Goal: Information Seeking & Learning: Learn about a topic

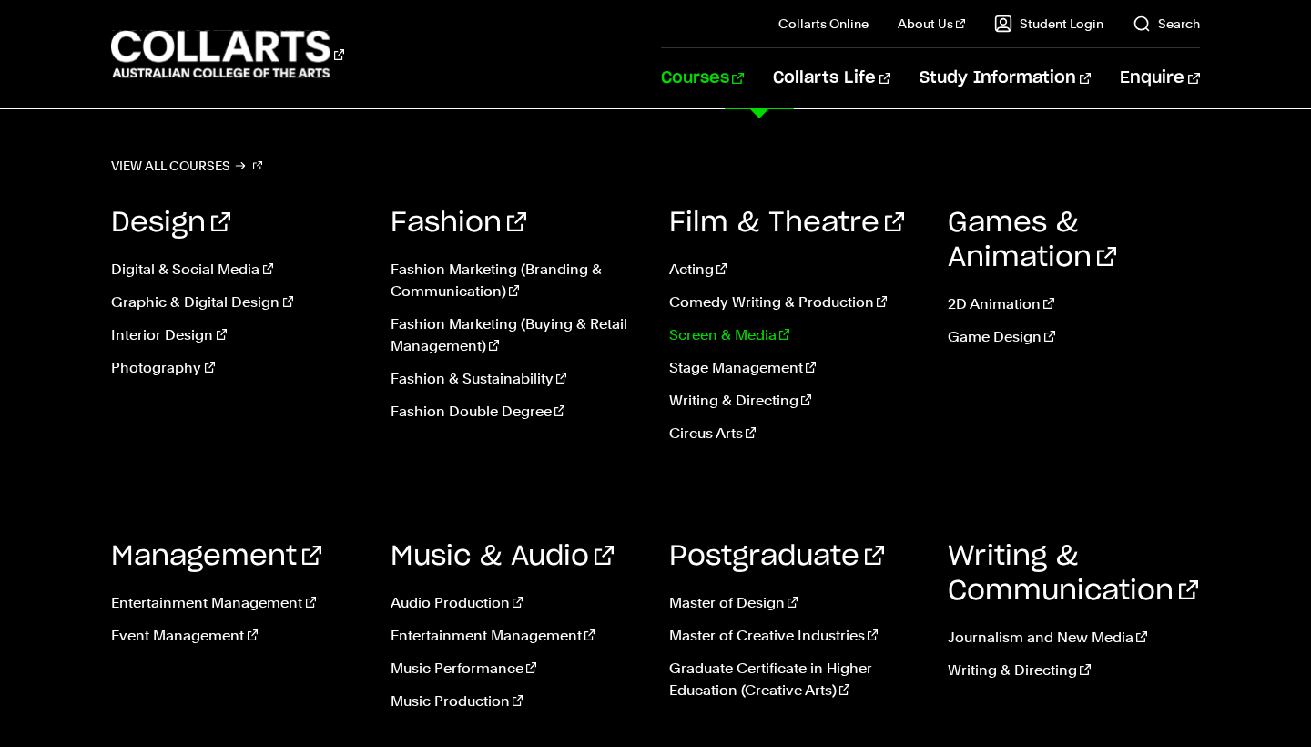
click at [738, 339] on link "Screen & Media" at bounding box center [794, 335] width 251 height 22
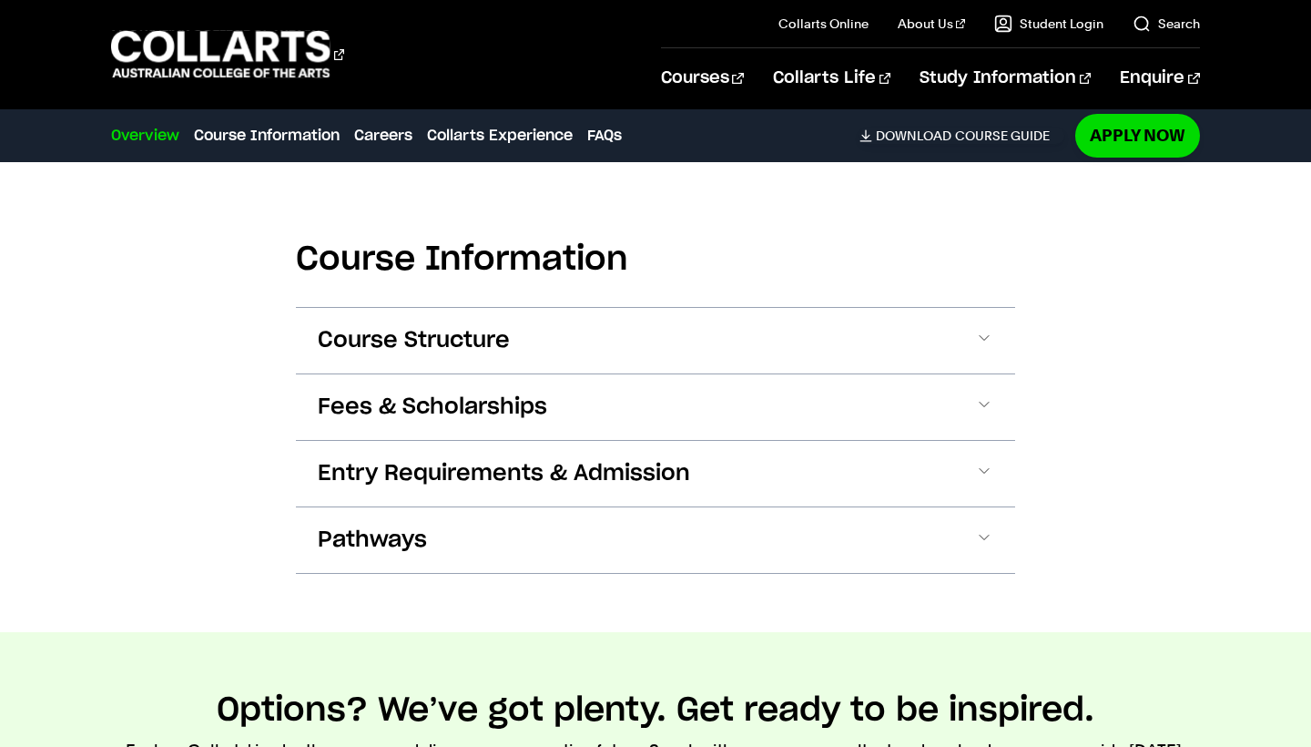
scroll to position [1705, 0]
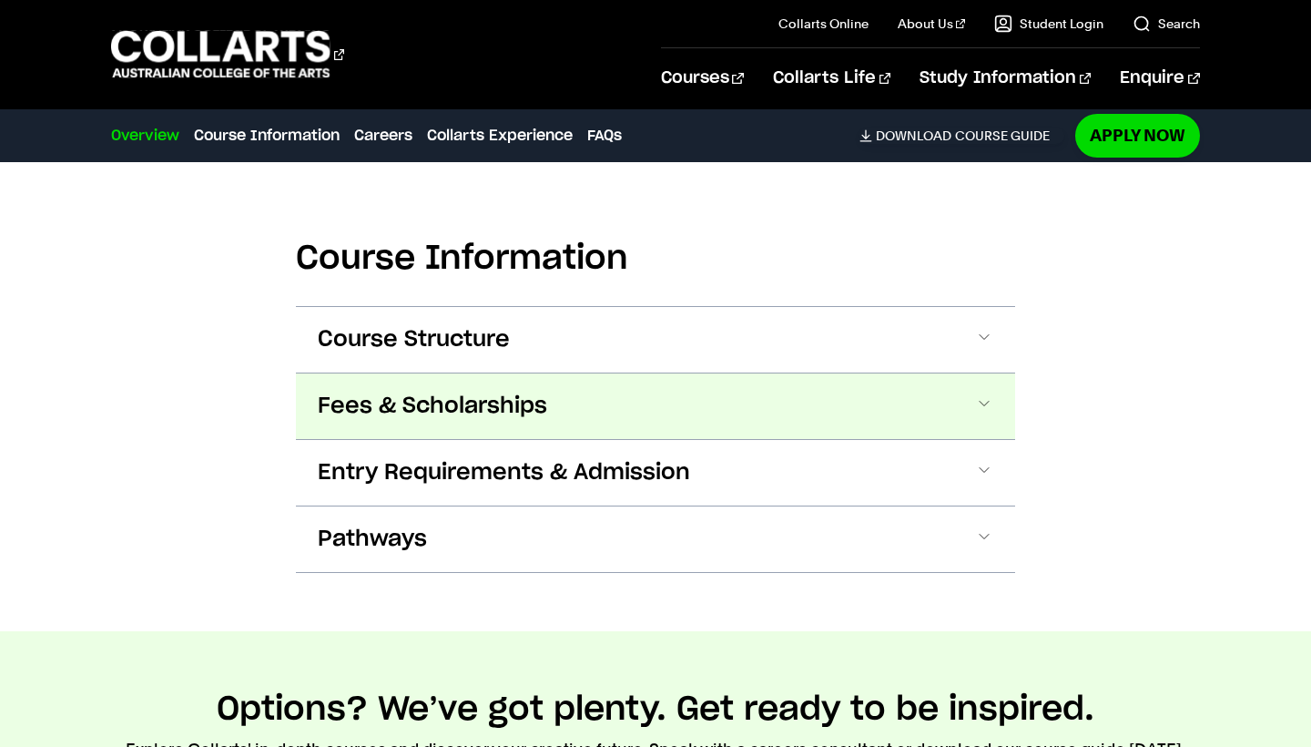
click at [715, 405] on button "Fees & Scholarships" at bounding box center [655, 406] width 719 height 66
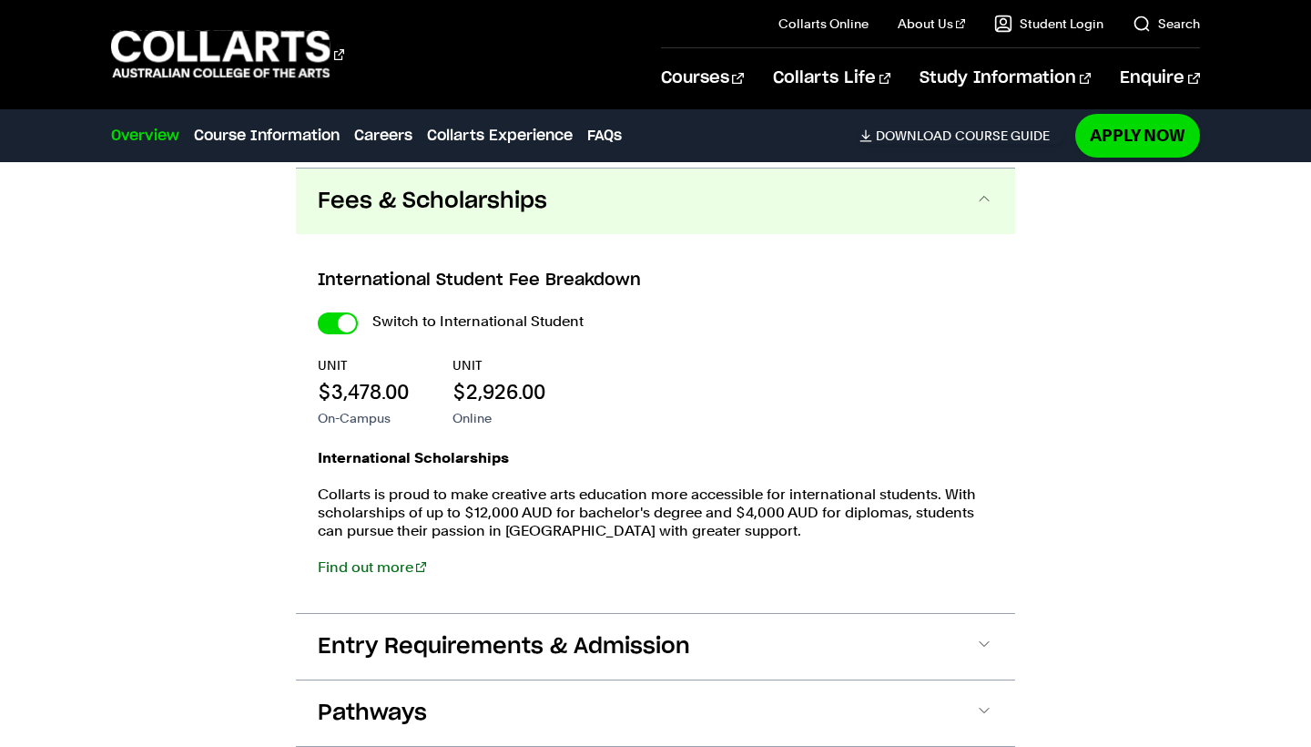
scroll to position [1914, 0]
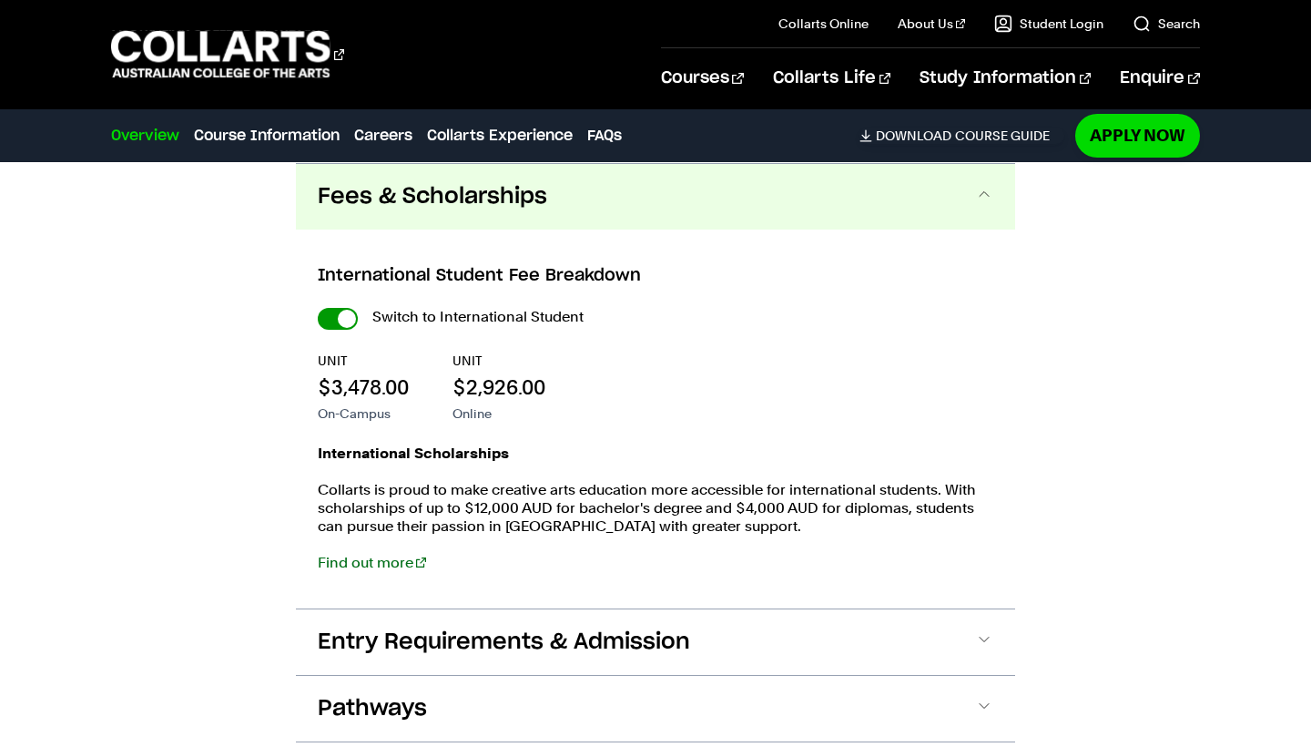
click at [338, 321] on input "International Student" at bounding box center [338, 319] width 40 height 22
checkbox input "false"
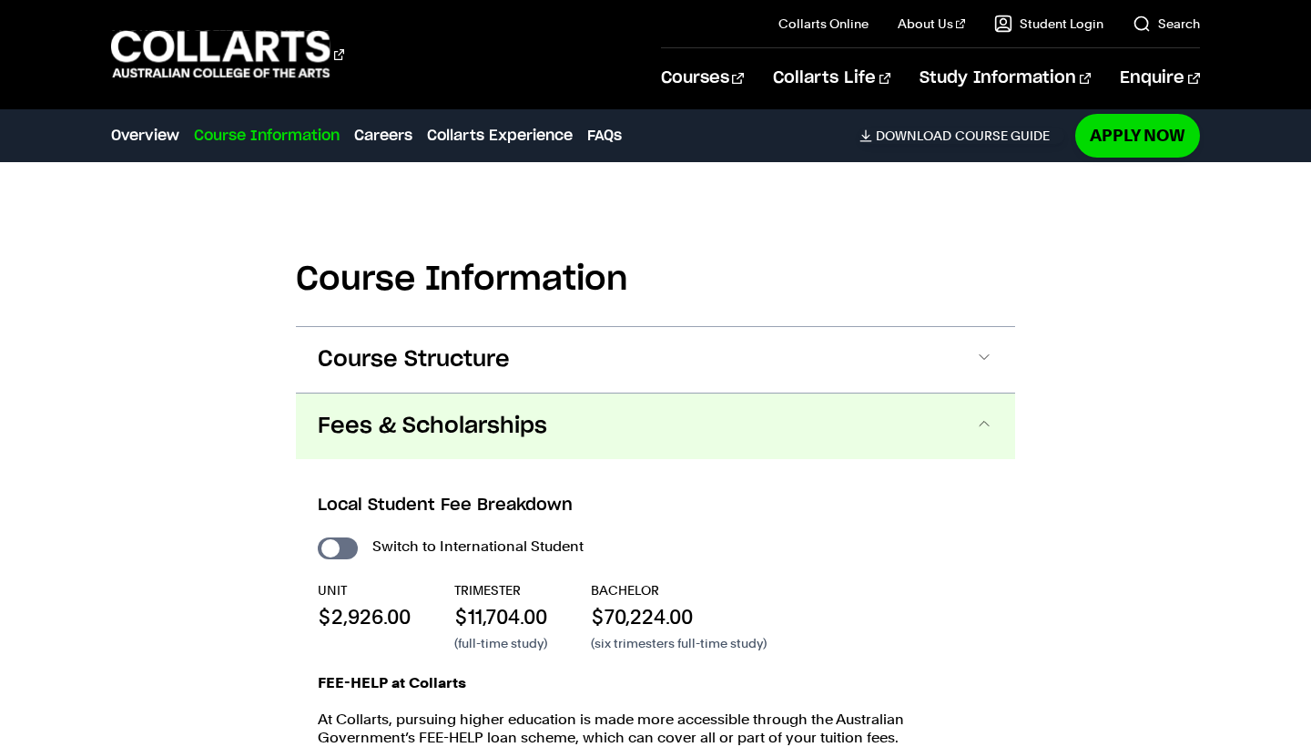
scroll to position [2077, 0]
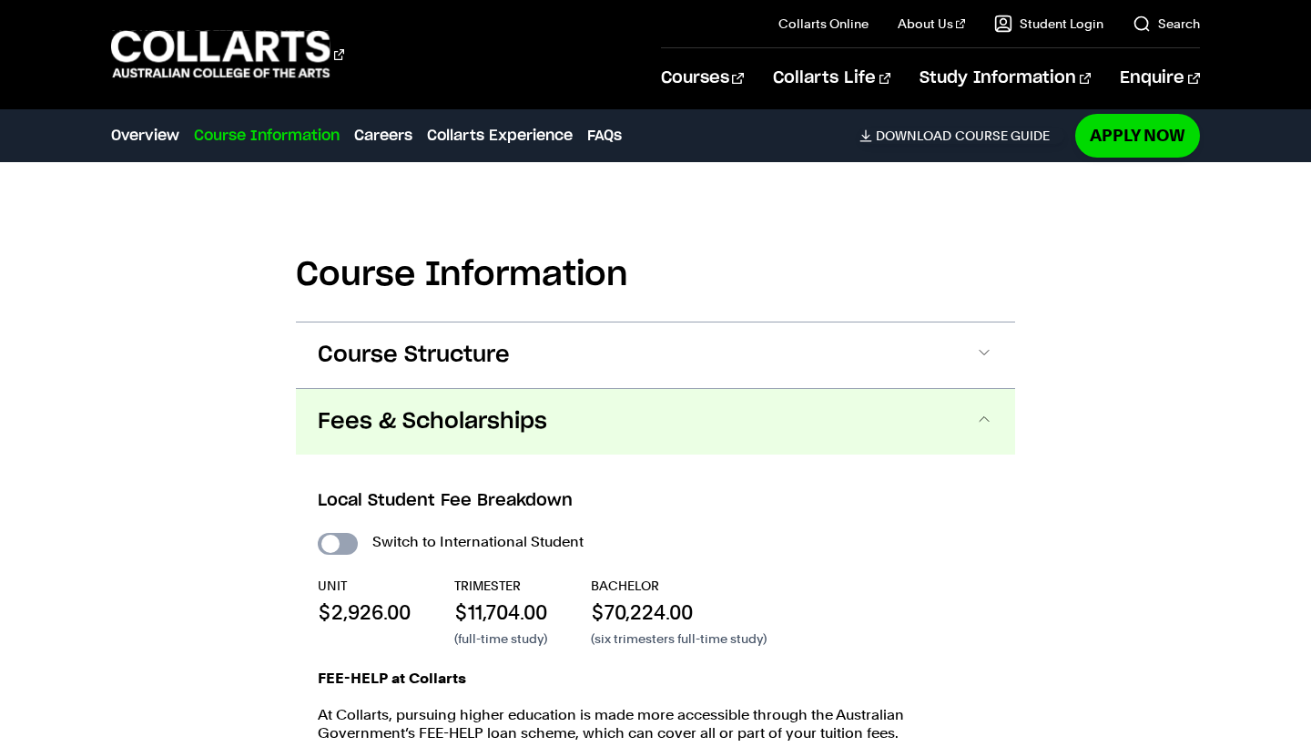
click at [333, 547] on input "International Student" at bounding box center [338, 544] width 40 height 22
checkbox input "true"
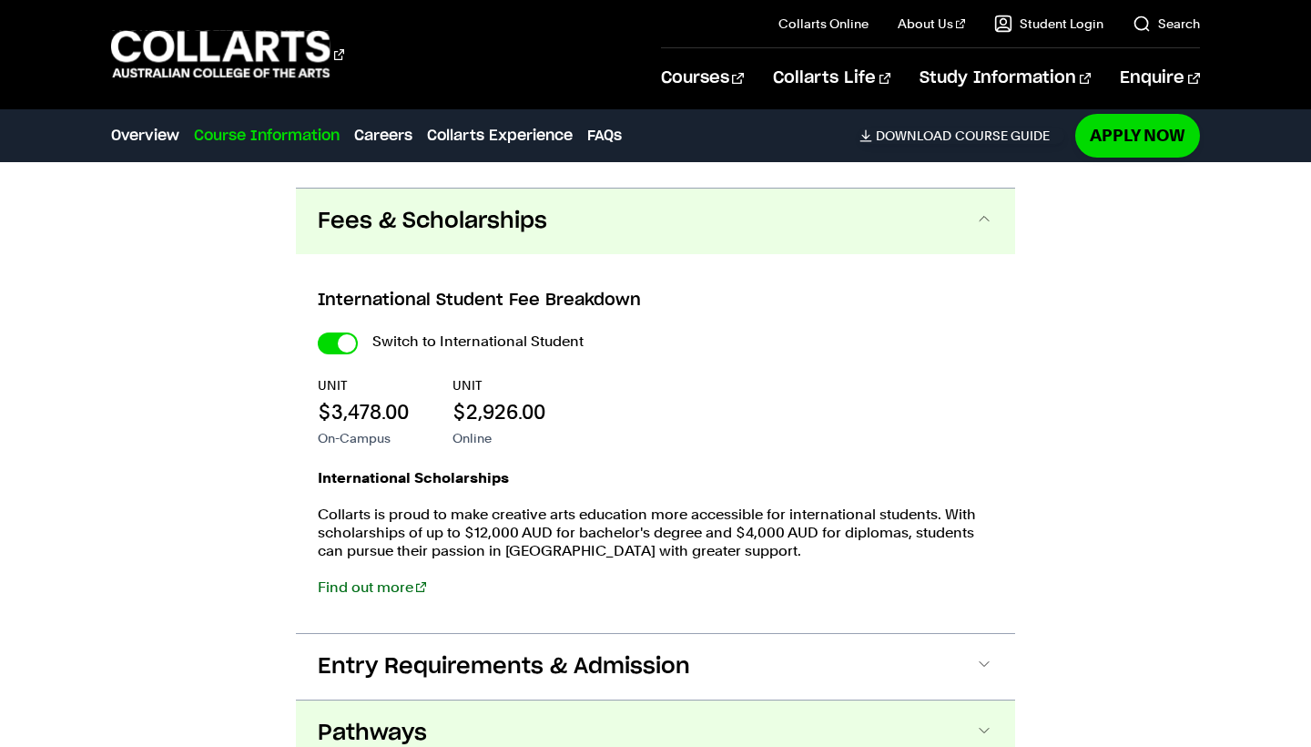
scroll to position [1888, 0]
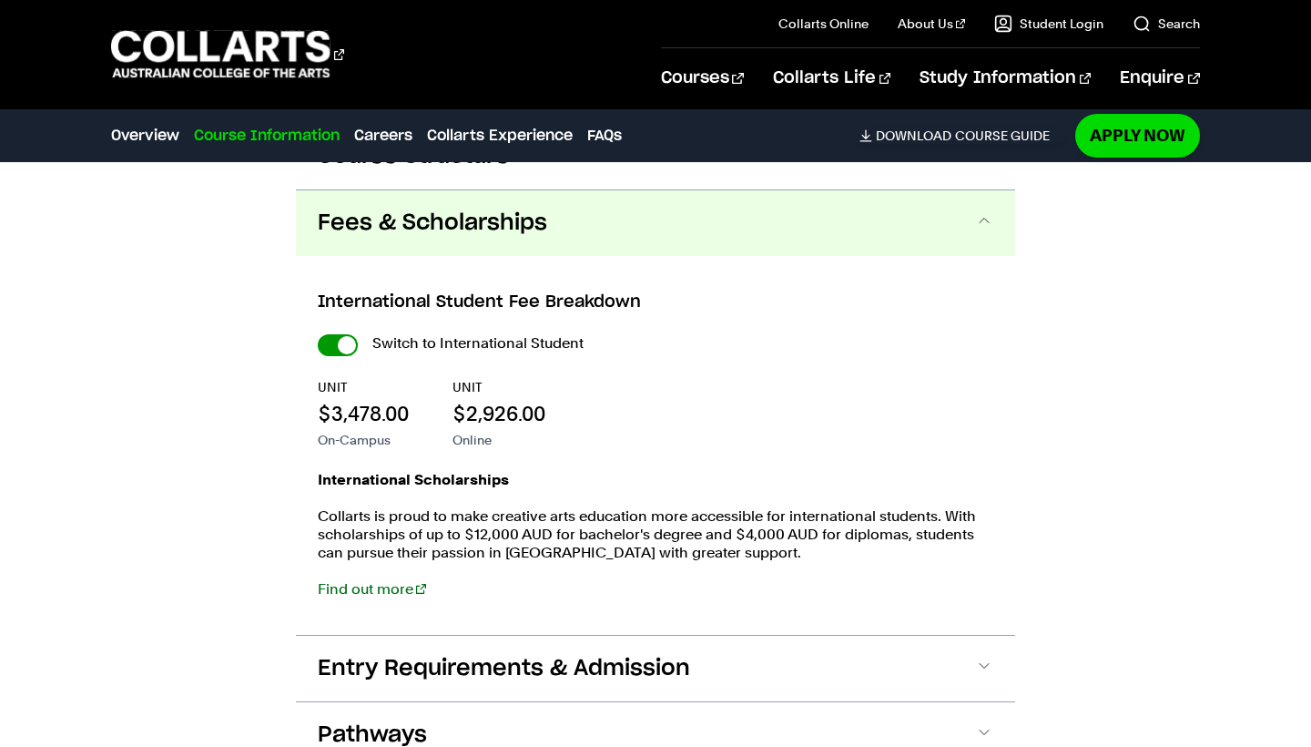
click at [351, 351] on input "International Student" at bounding box center [338, 345] width 40 height 22
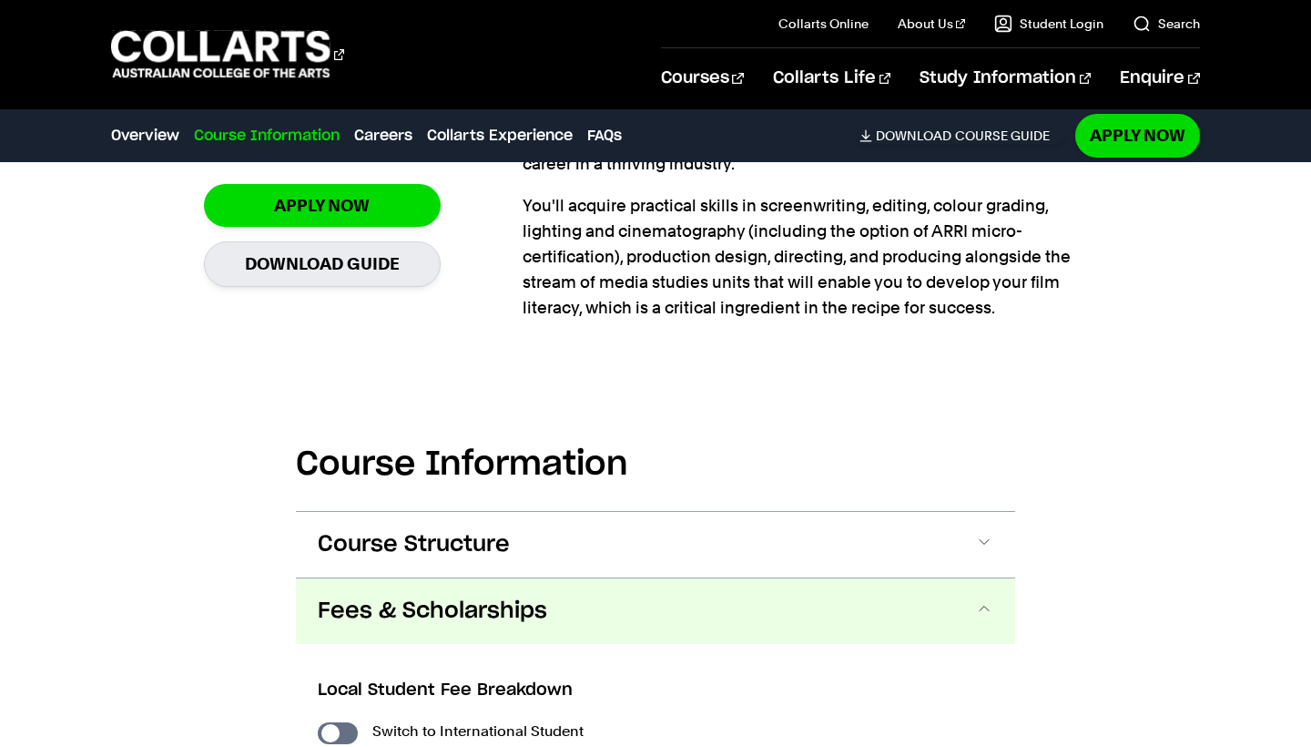
checkbox input "false"
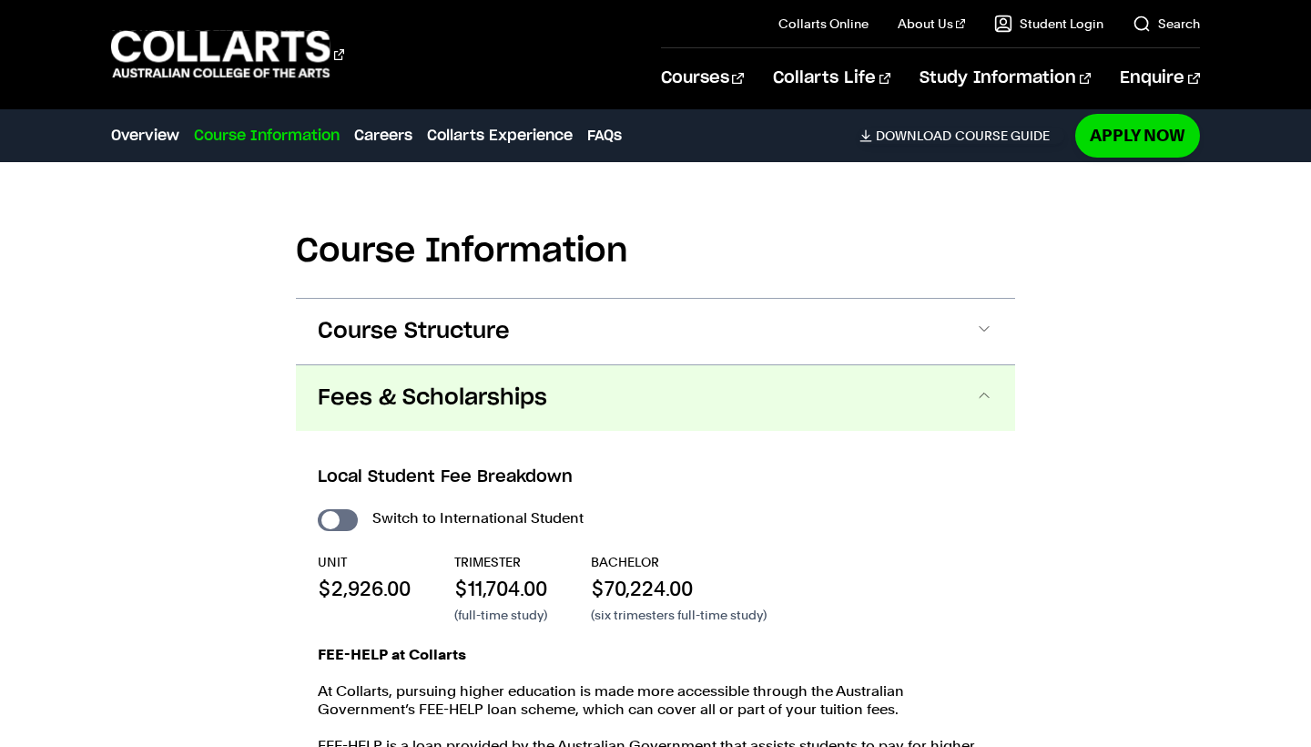
scroll to position [2104, 0]
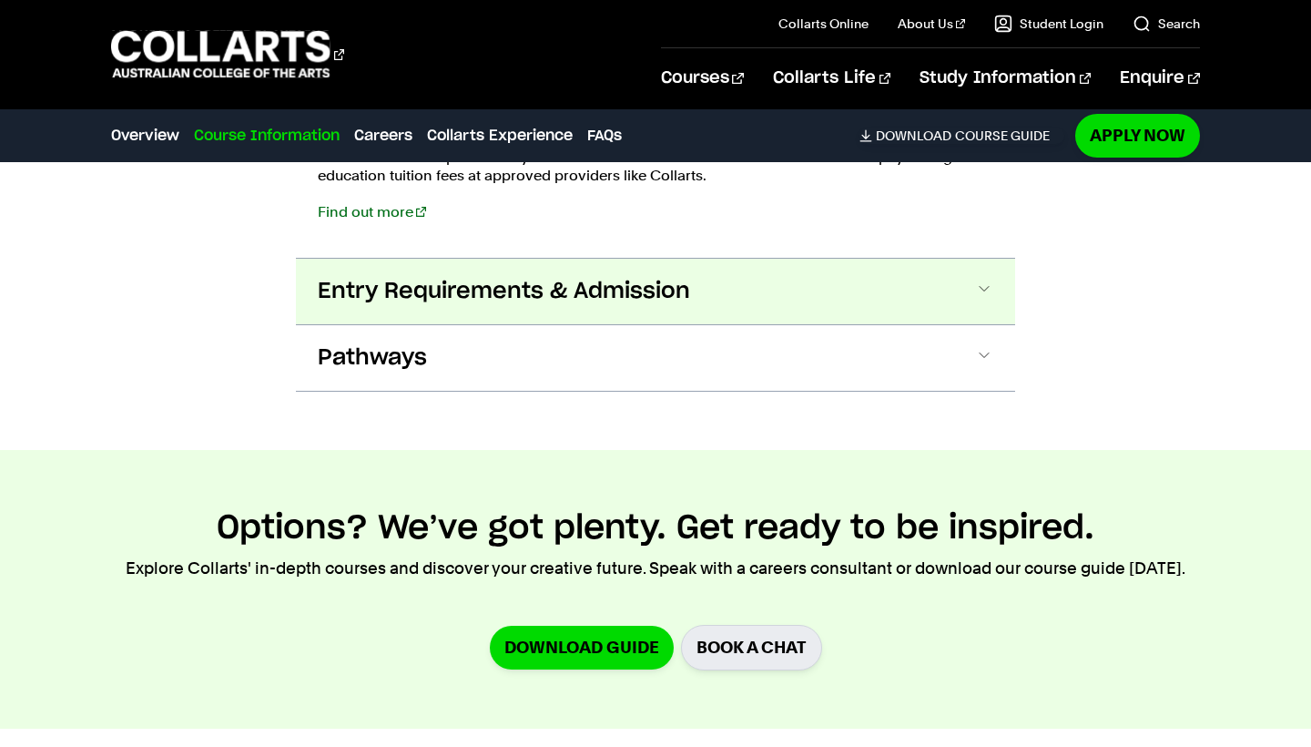
click at [664, 296] on span "Entry Requirements & Admission" at bounding box center [504, 291] width 372 height 29
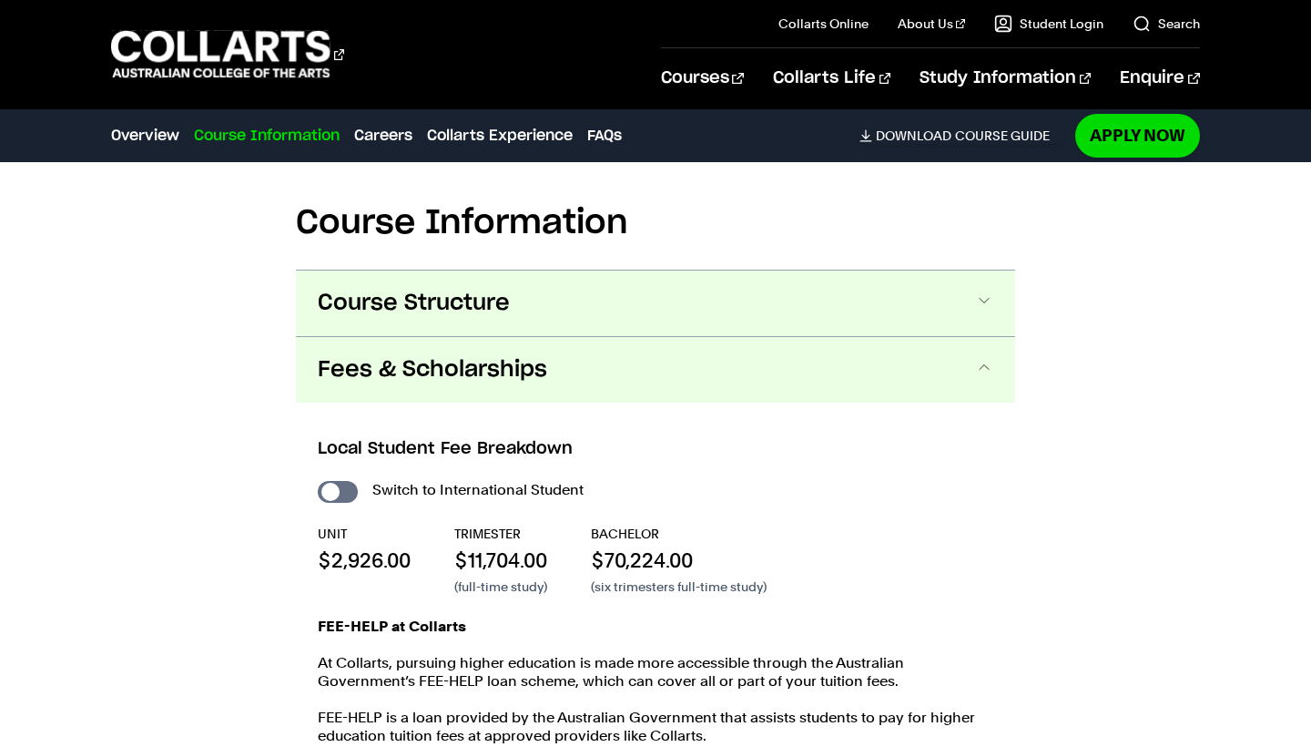
click at [600, 328] on button "Course Structure" at bounding box center [655, 303] width 719 height 66
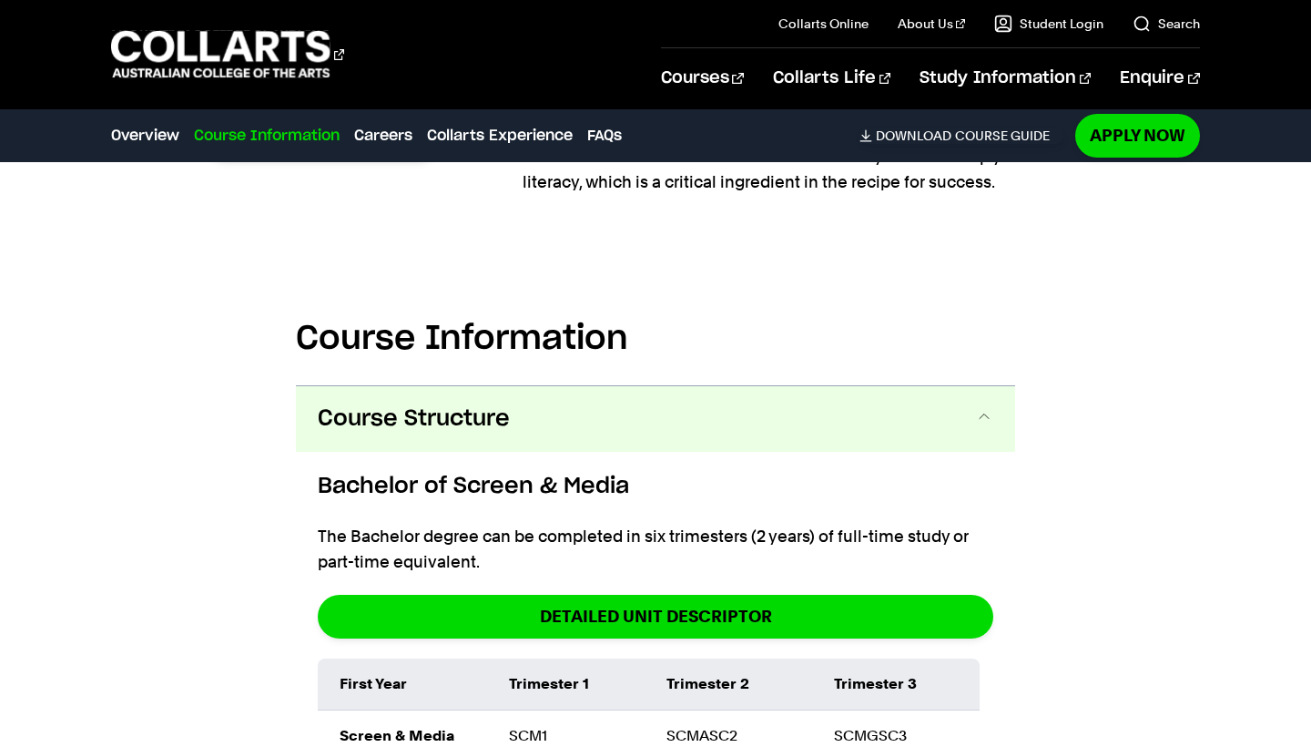
scroll to position [2052, 0]
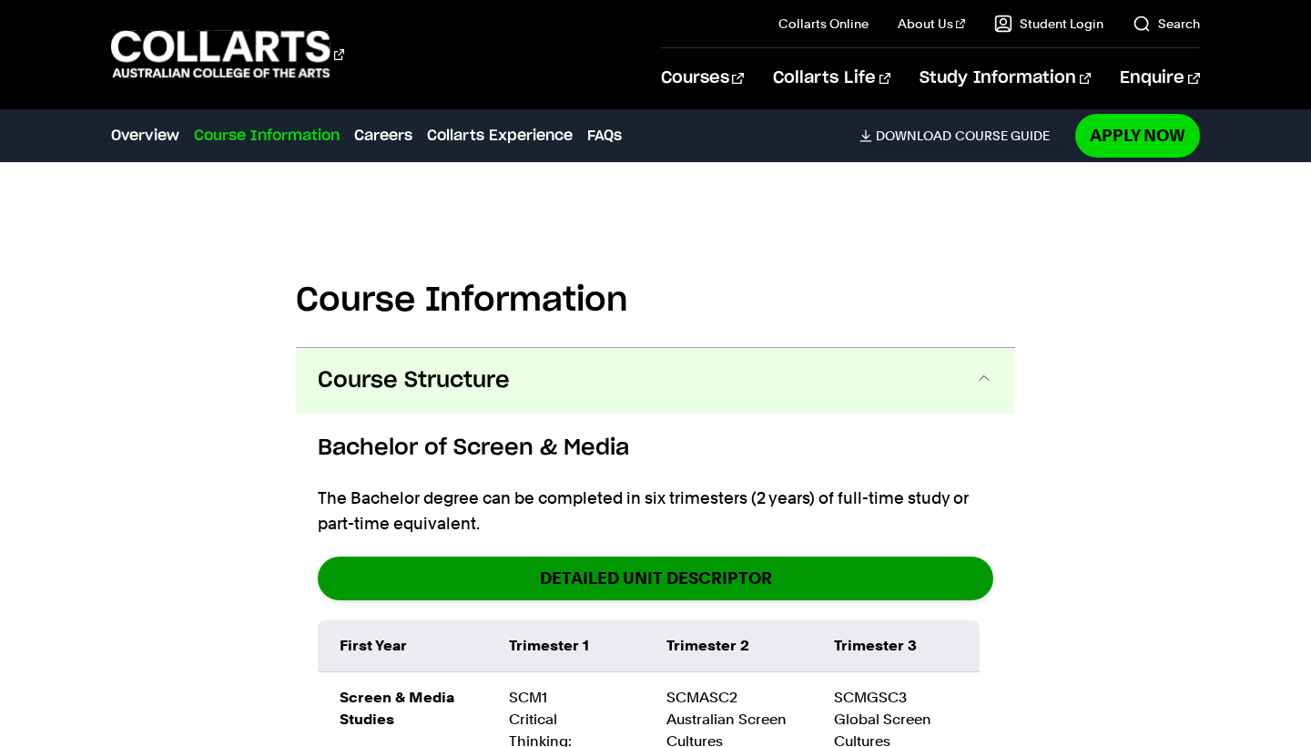
click at [601, 572] on link "DETAILED UNIT DESCRIPTOR" at bounding box center [656, 577] width 676 height 43
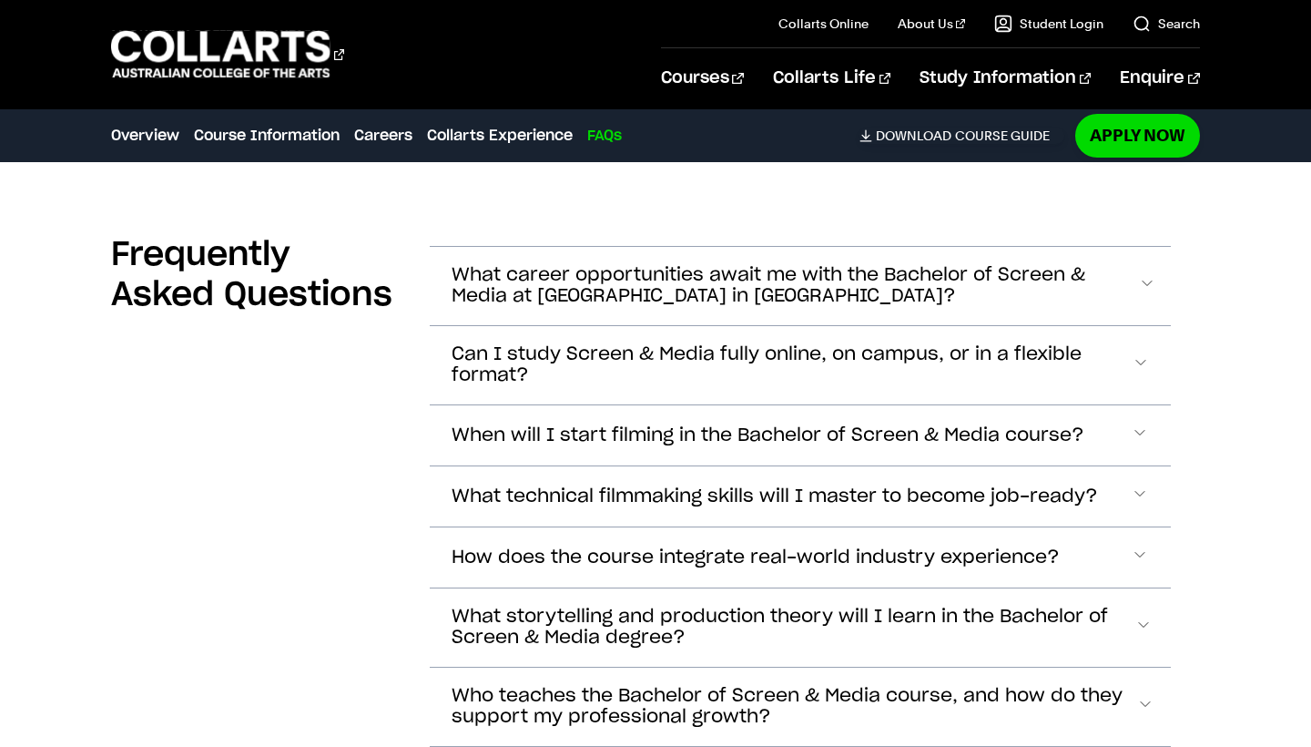
scroll to position [8866, 0]
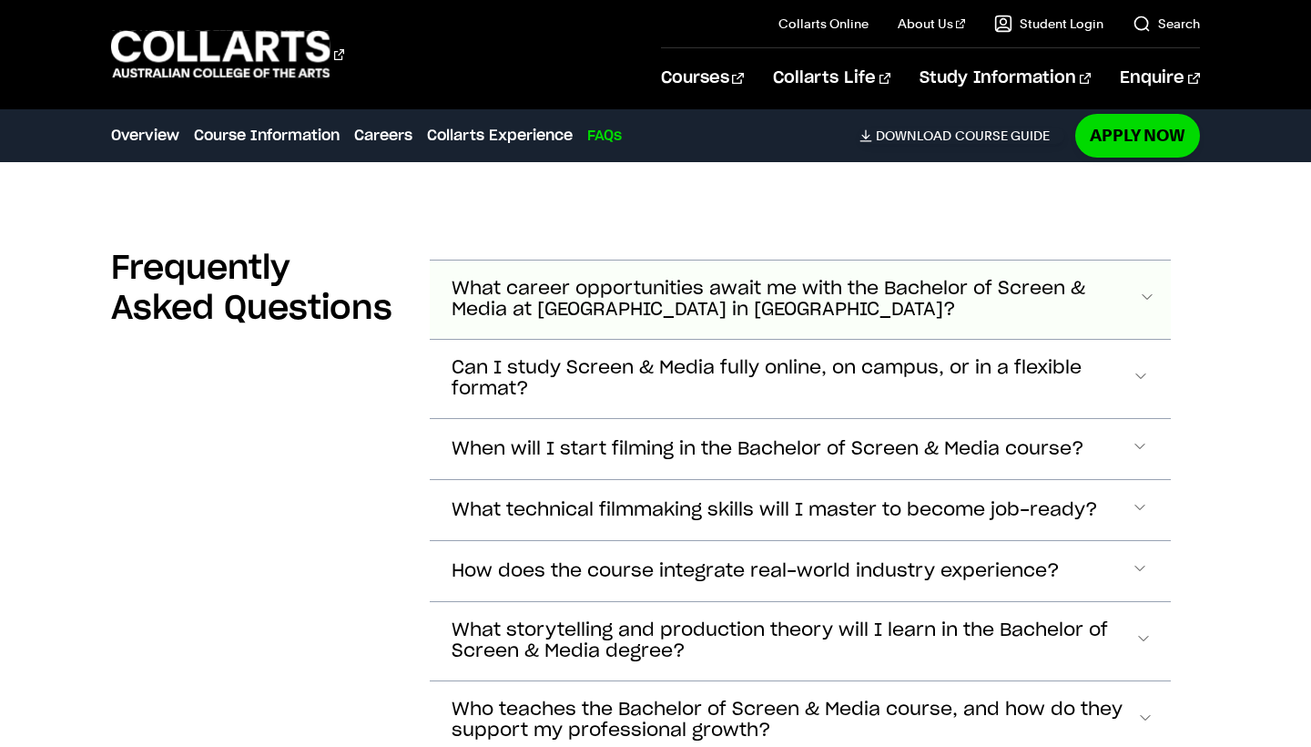
click at [573, 286] on span "What career opportunities await me with the Bachelor of Screen & Media at [GEOG…" at bounding box center [795, 300] width 687 height 42
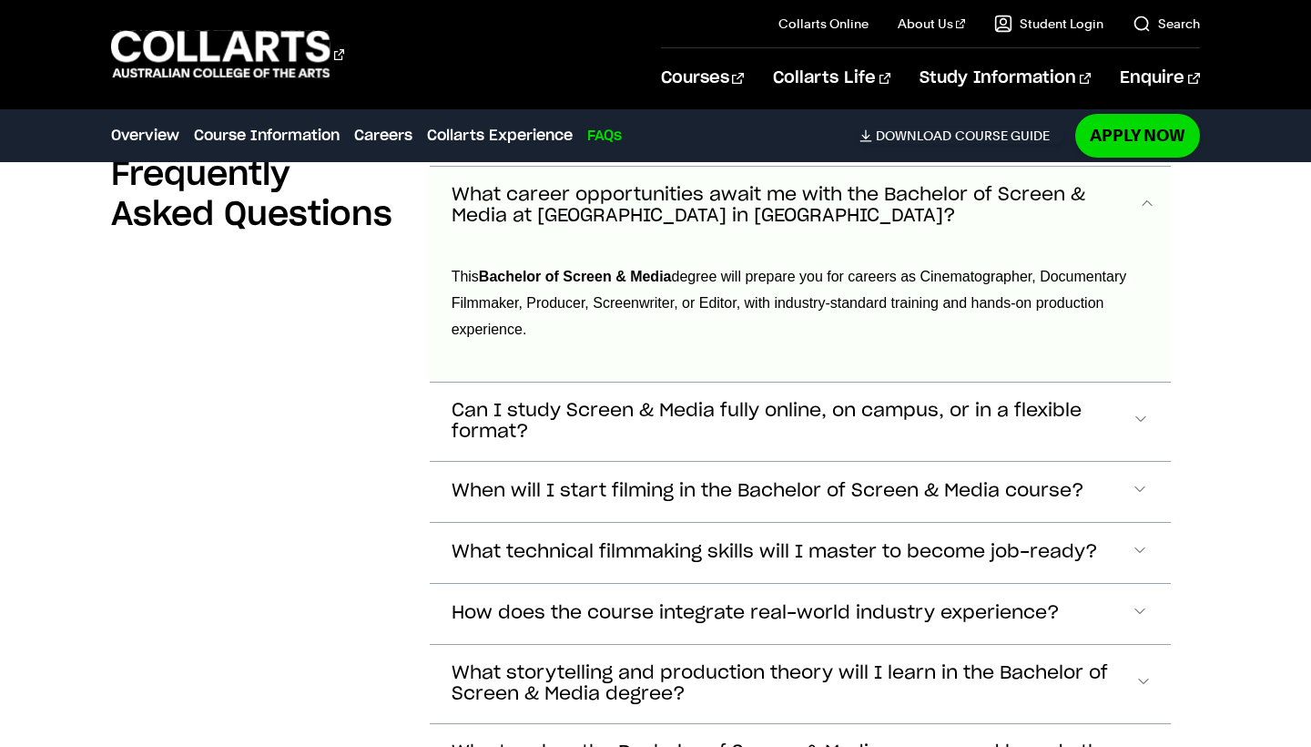
scroll to position [8961, 0]
click at [579, 212] on span "What career opportunities await me with the Bachelor of Screen & Media at [GEOG…" at bounding box center [795, 205] width 687 height 42
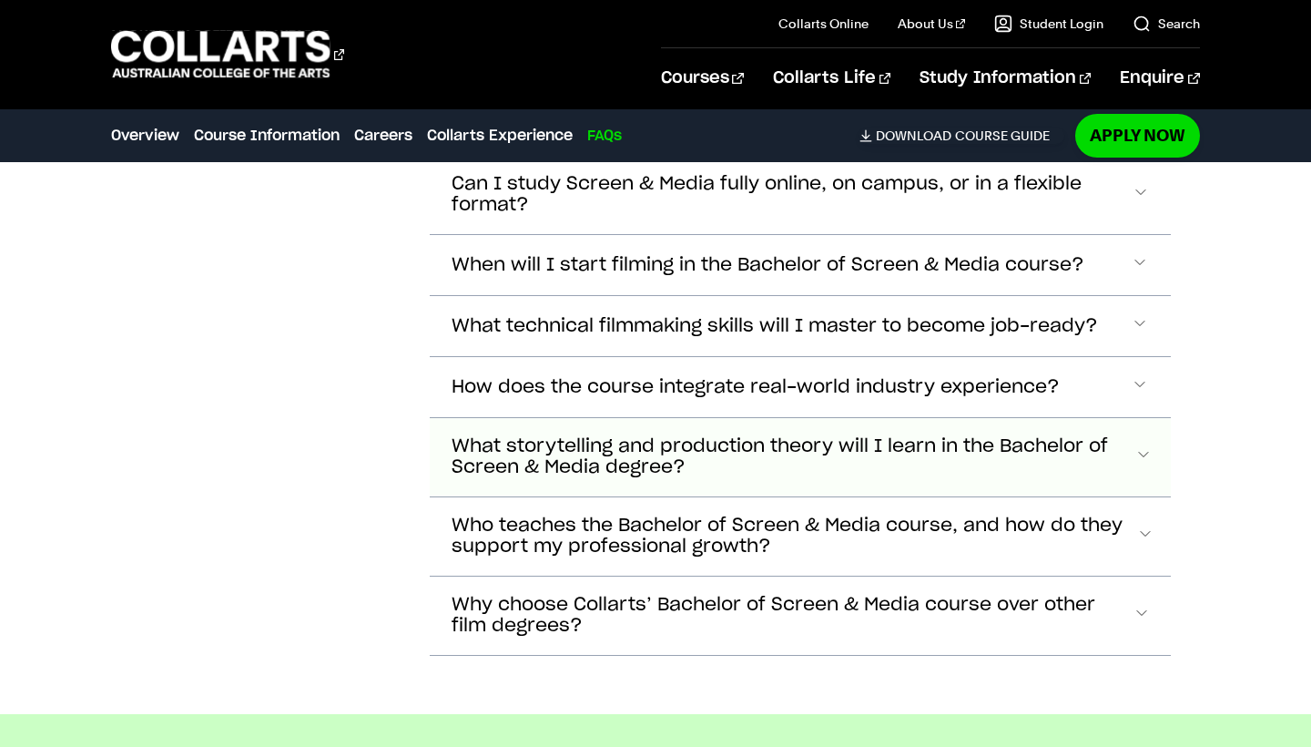
scroll to position [9051, 0]
click at [569, 316] on span "What technical filmmaking skills will I master to become job-ready?" at bounding box center [775, 325] width 647 height 21
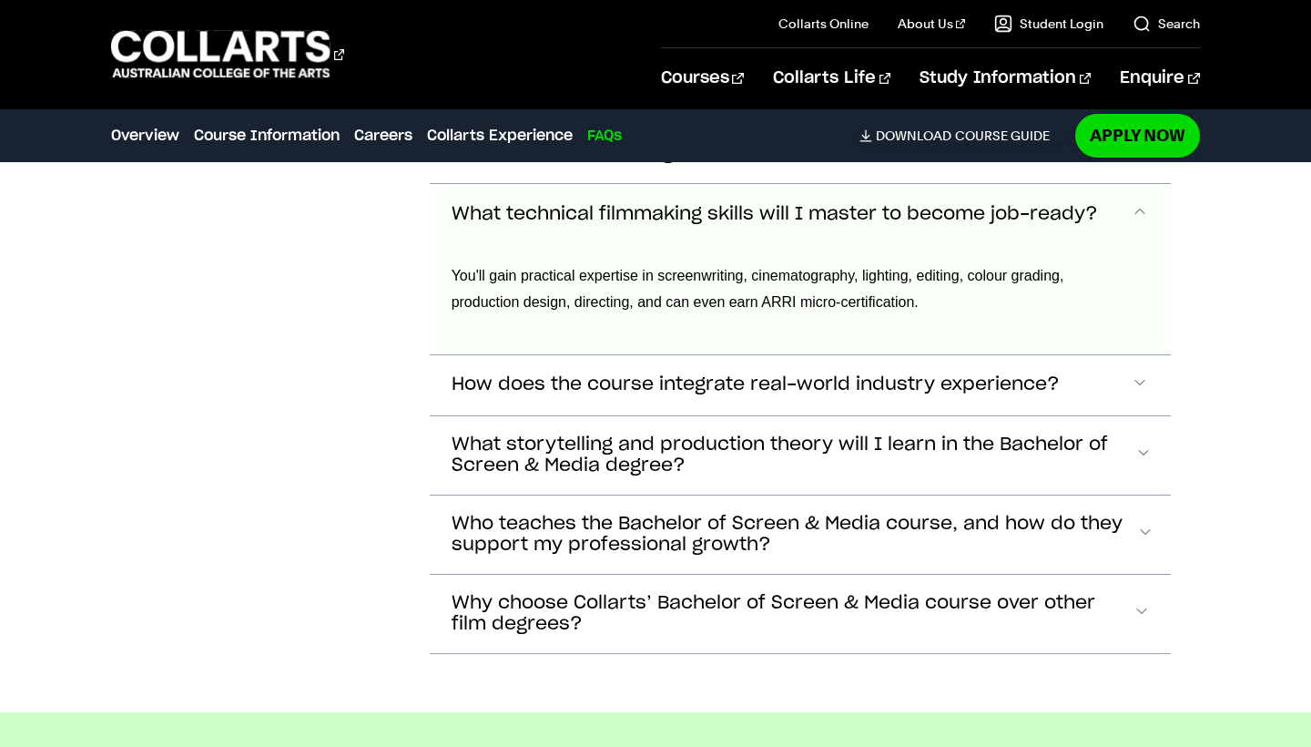
scroll to position [8986, 0]
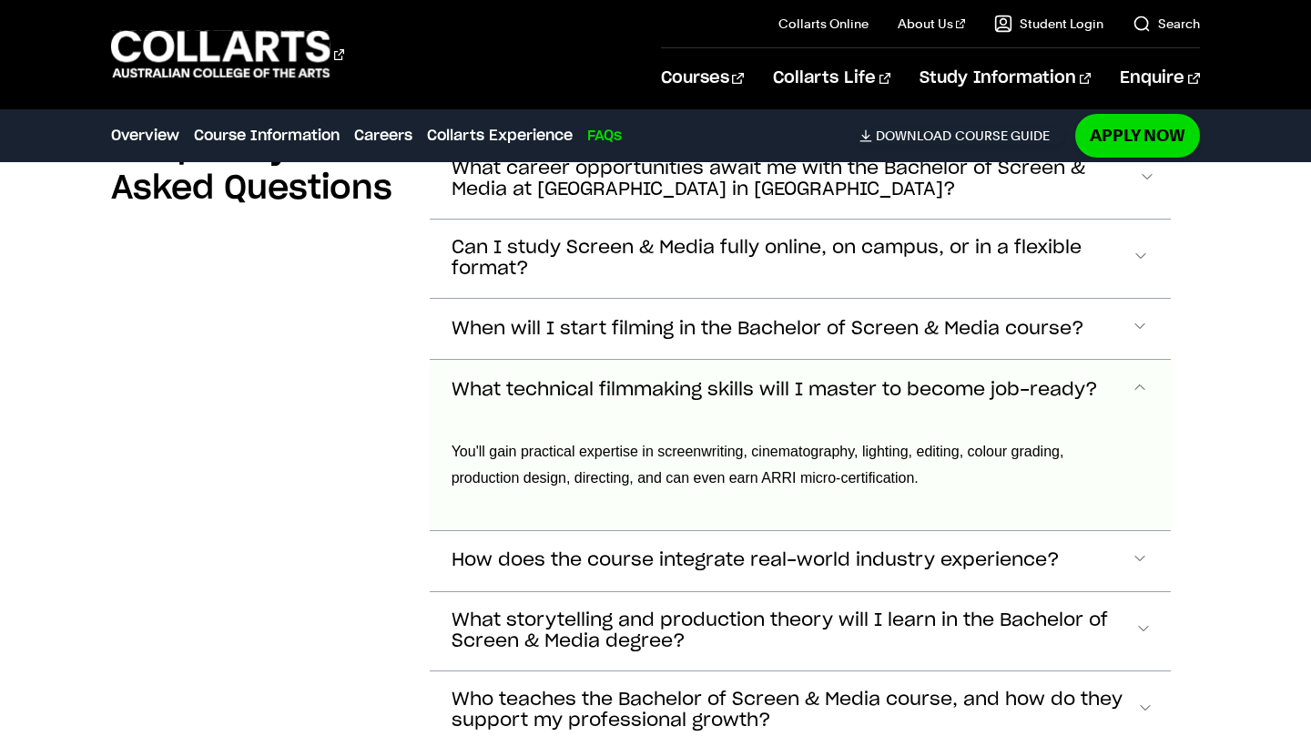
click at [694, 383] on button "What technical filmmaking skills will I master to become job-ready?" at bounding box center [800, 390] width 741 height 60
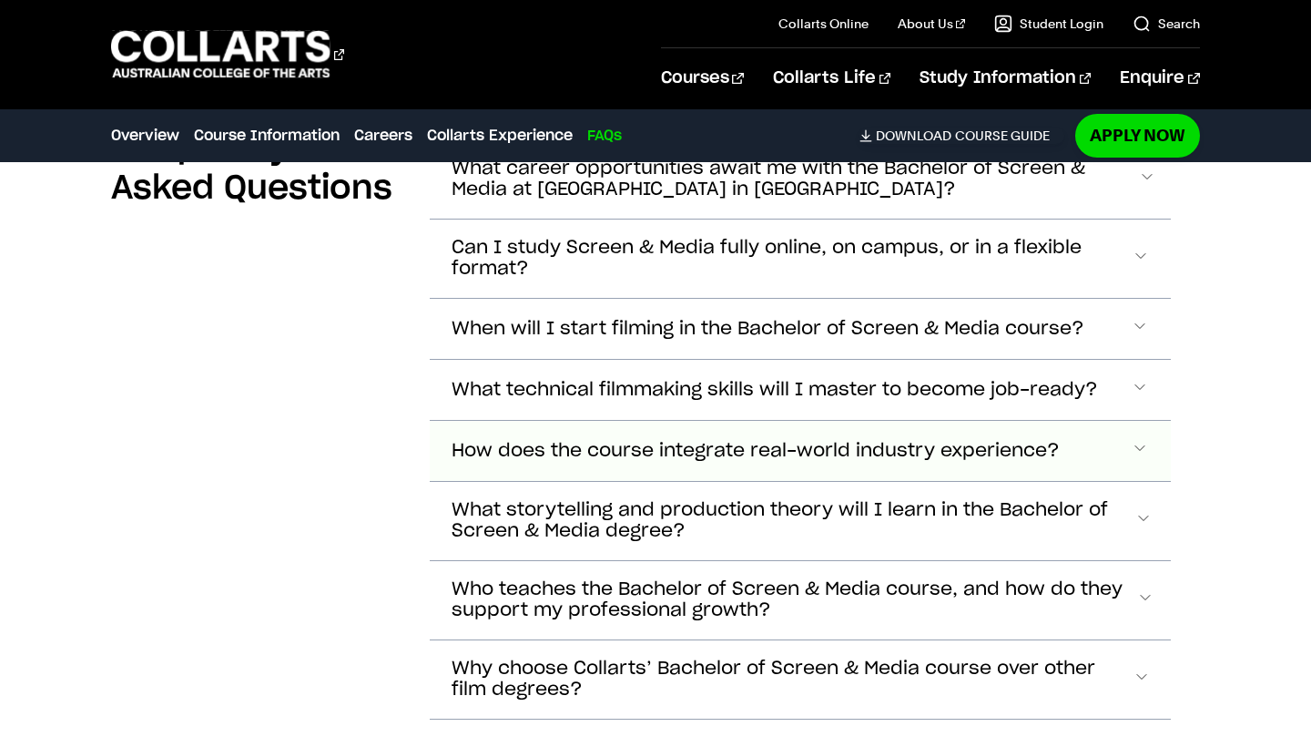
click at [684, 441] on span "How does the course integrate real-world industry experience?" at bounding box center [756, 451] width 608 height 21
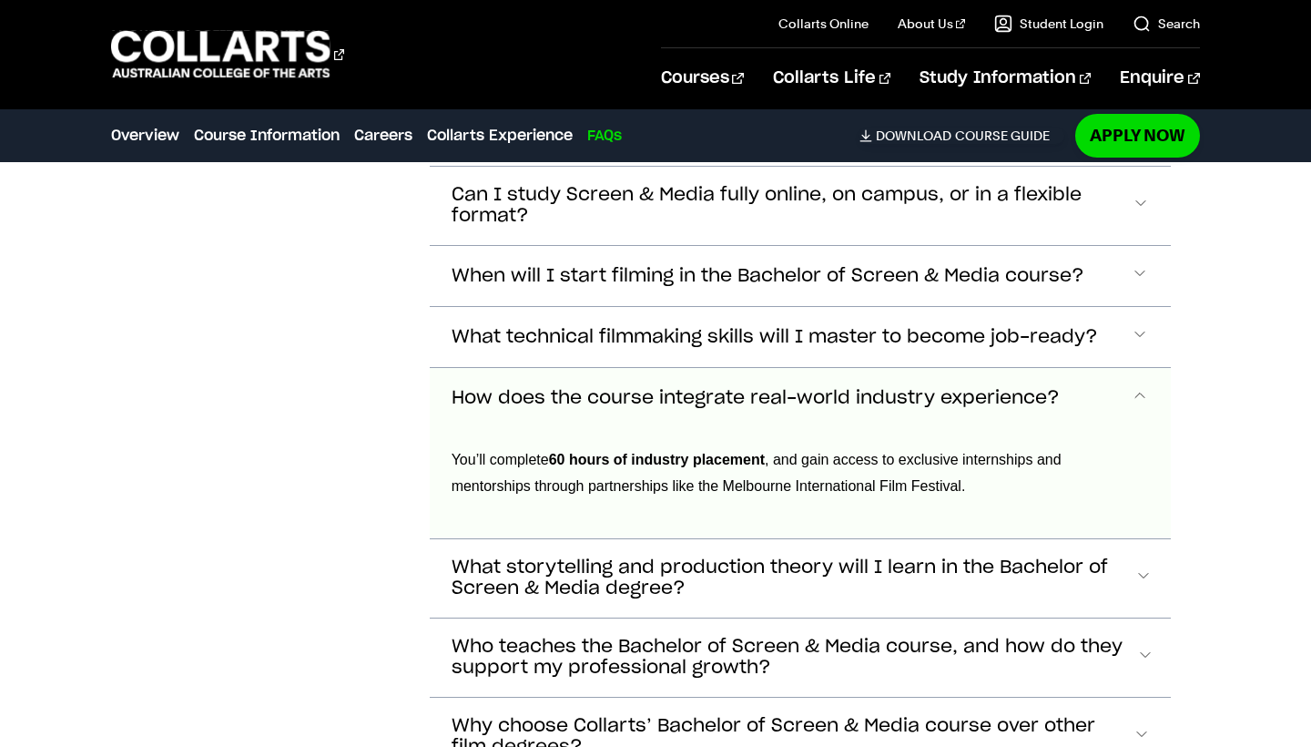
scroll to position [9035, 0]
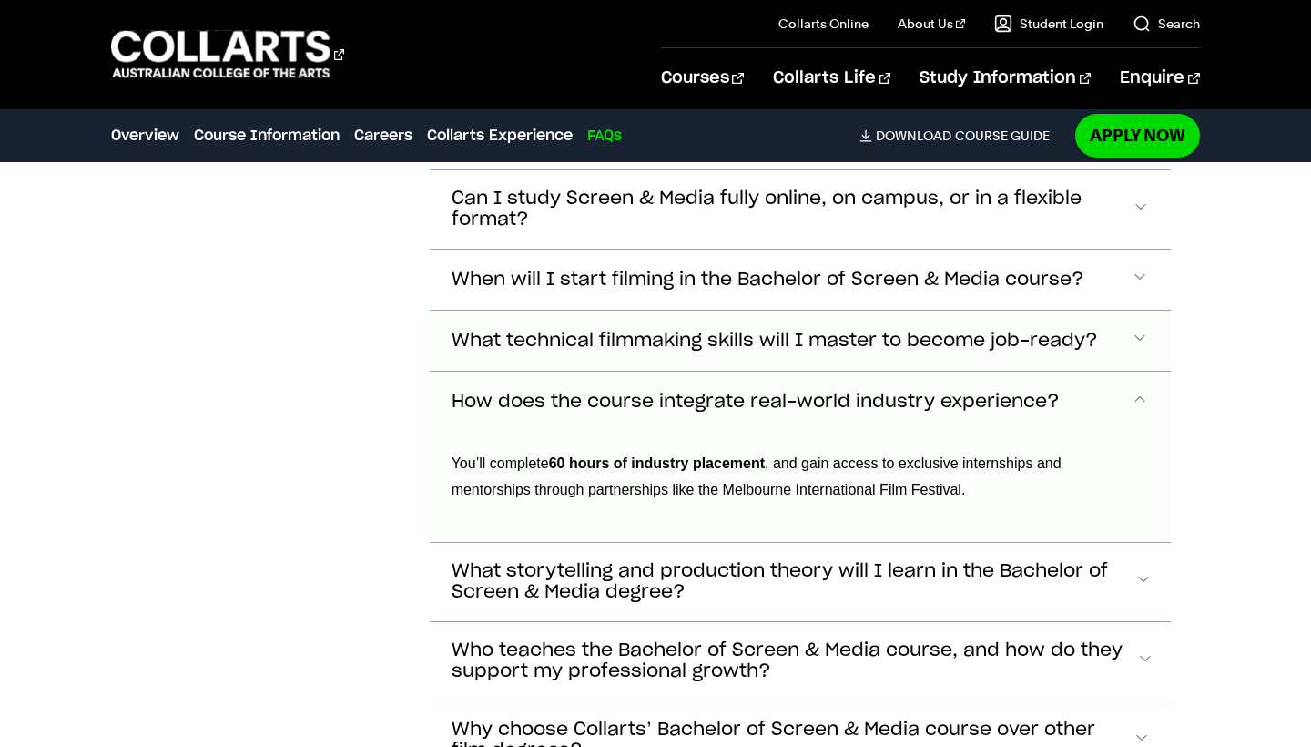
click at [670, 331] on span "What technical filmmaking skills will I master to become job-ready?" at bounding box center [775, 341] width 647 height 21
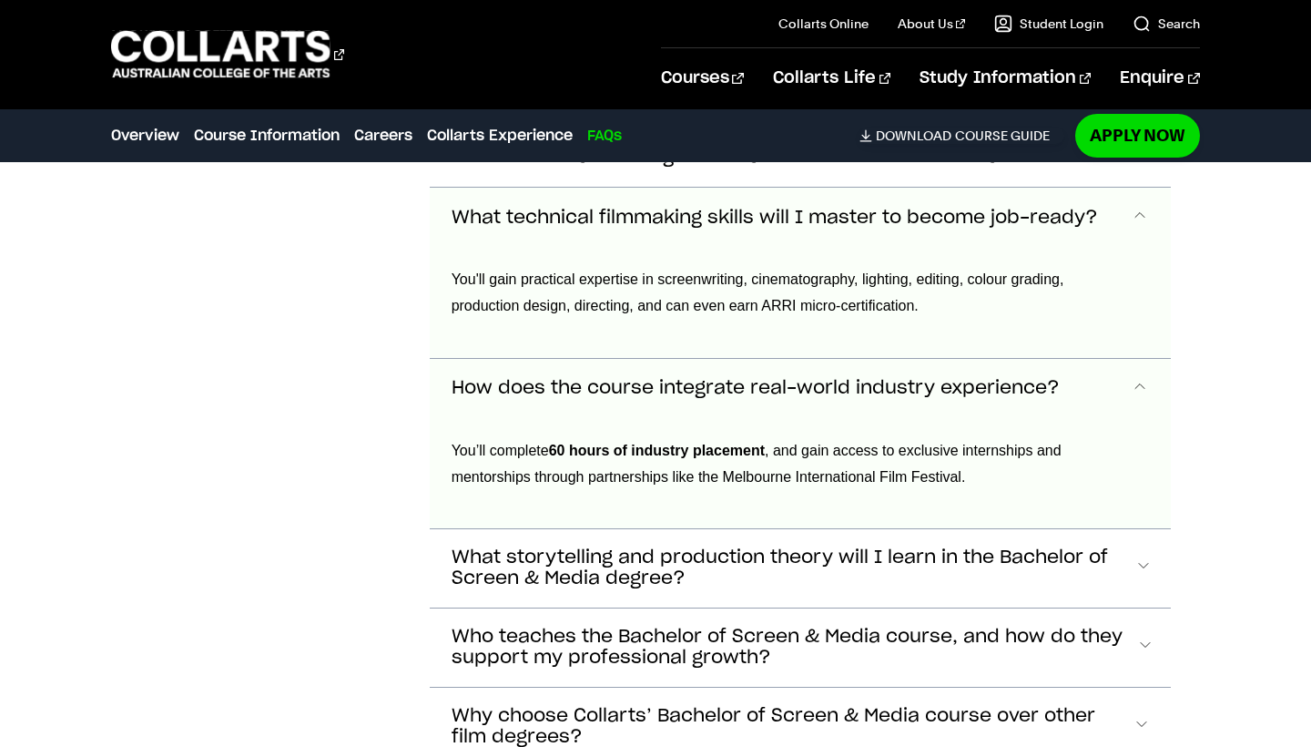
scroll to position [9162, 0]
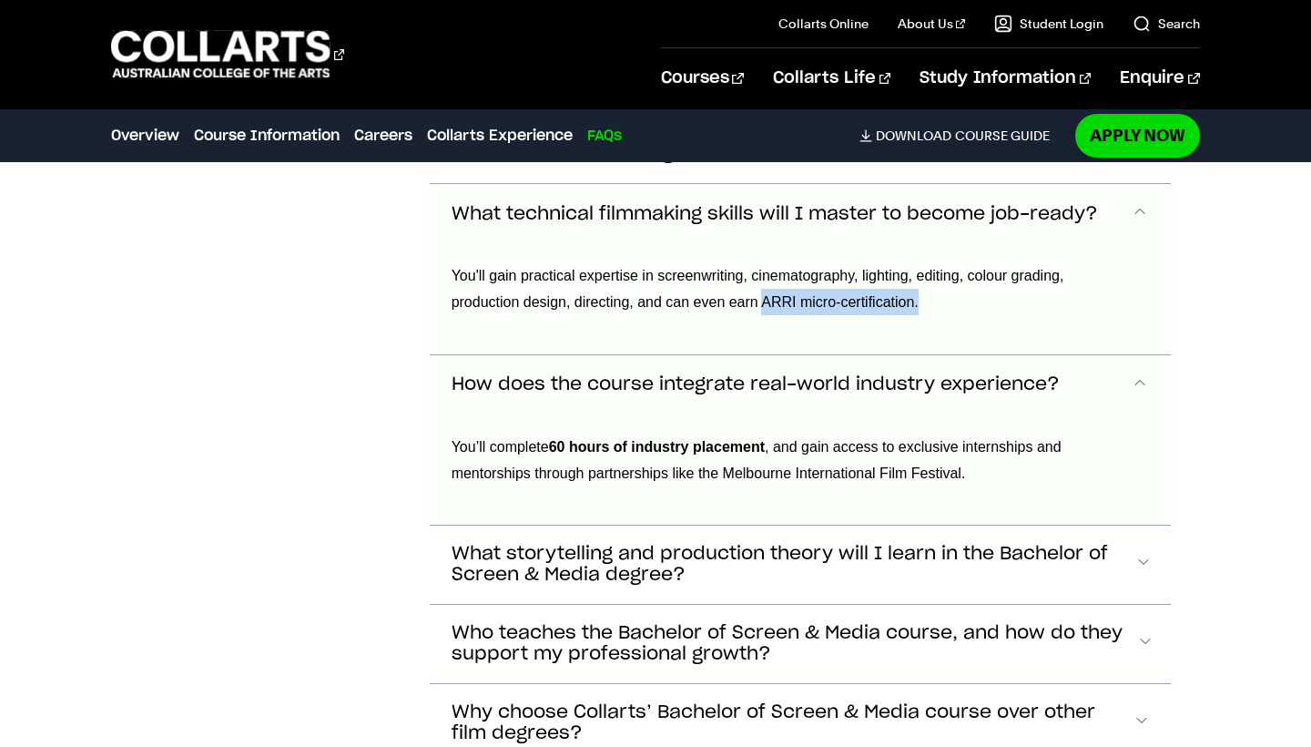
drag, startPoint x: 714, startPoint y: 284, endPoint x: 891, endPoint y: 296, distance: 177.1
click at [891, 296] on div "You'll gain practical expertise in screenwriting, cinematography, lighting, edi…" at bounding box center [789, 299] width 719 height 110
copy span "ARRI micro-certification."
